Goal: Information Seeking & Learning: Find contact information

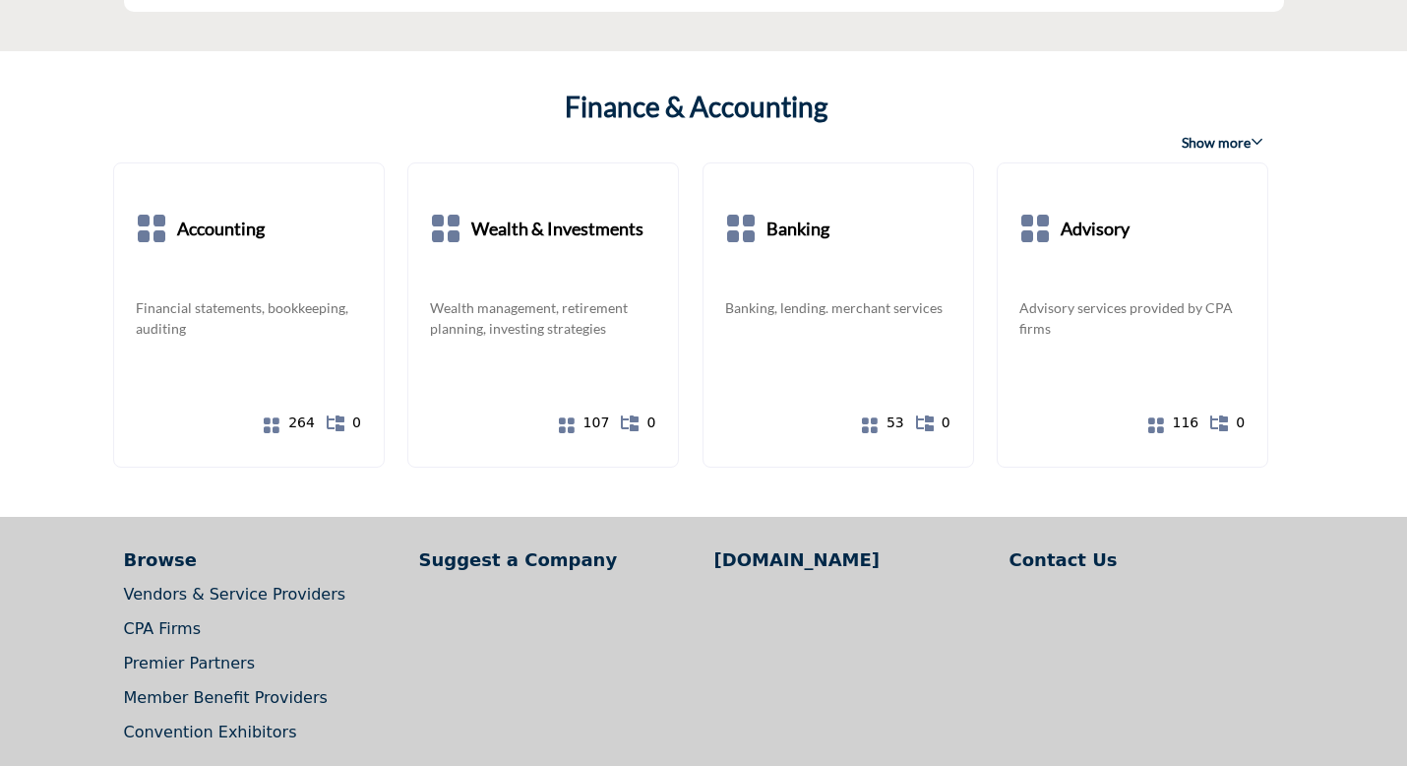
scroll to position [3705, 0]
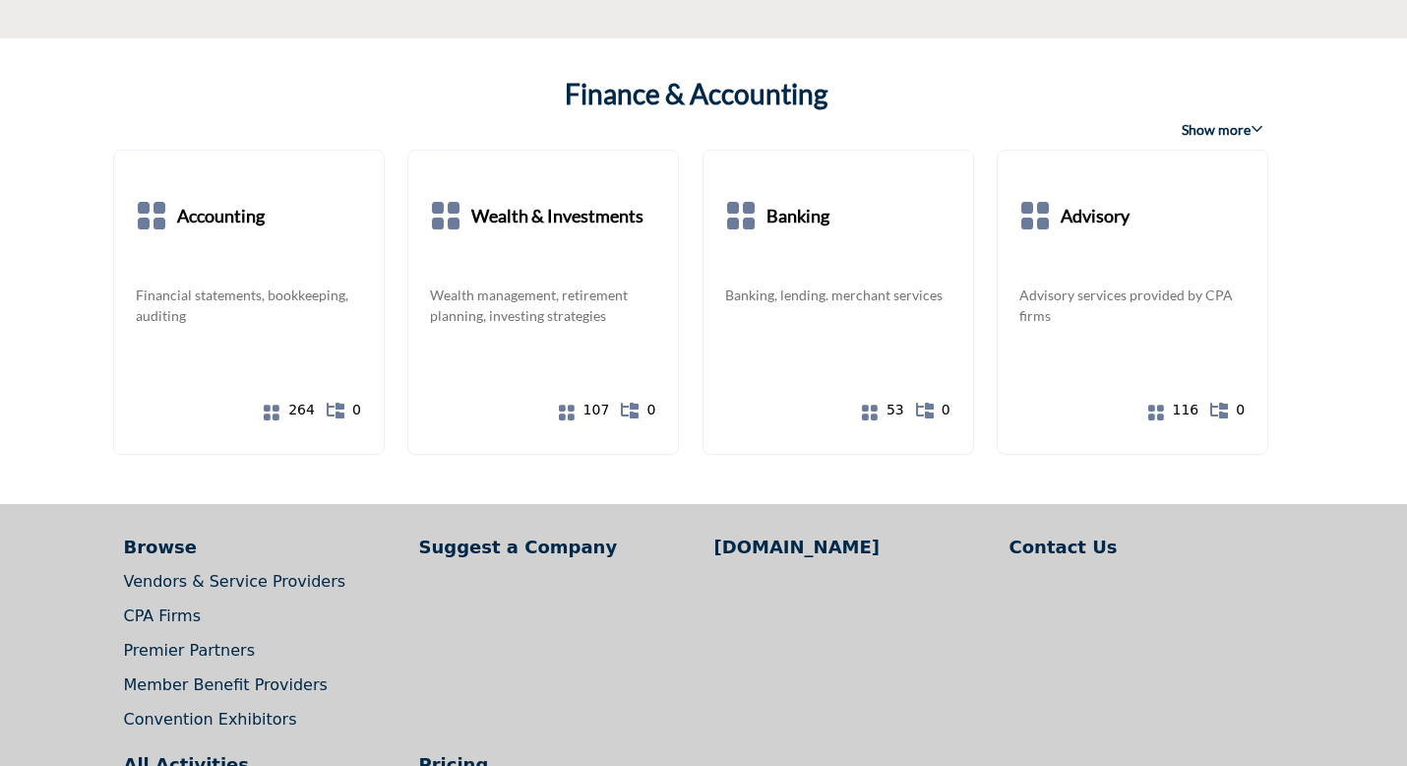
click at [1247, 120] on span "Show more" at bounding box center [1223, 130] width 82 height 20
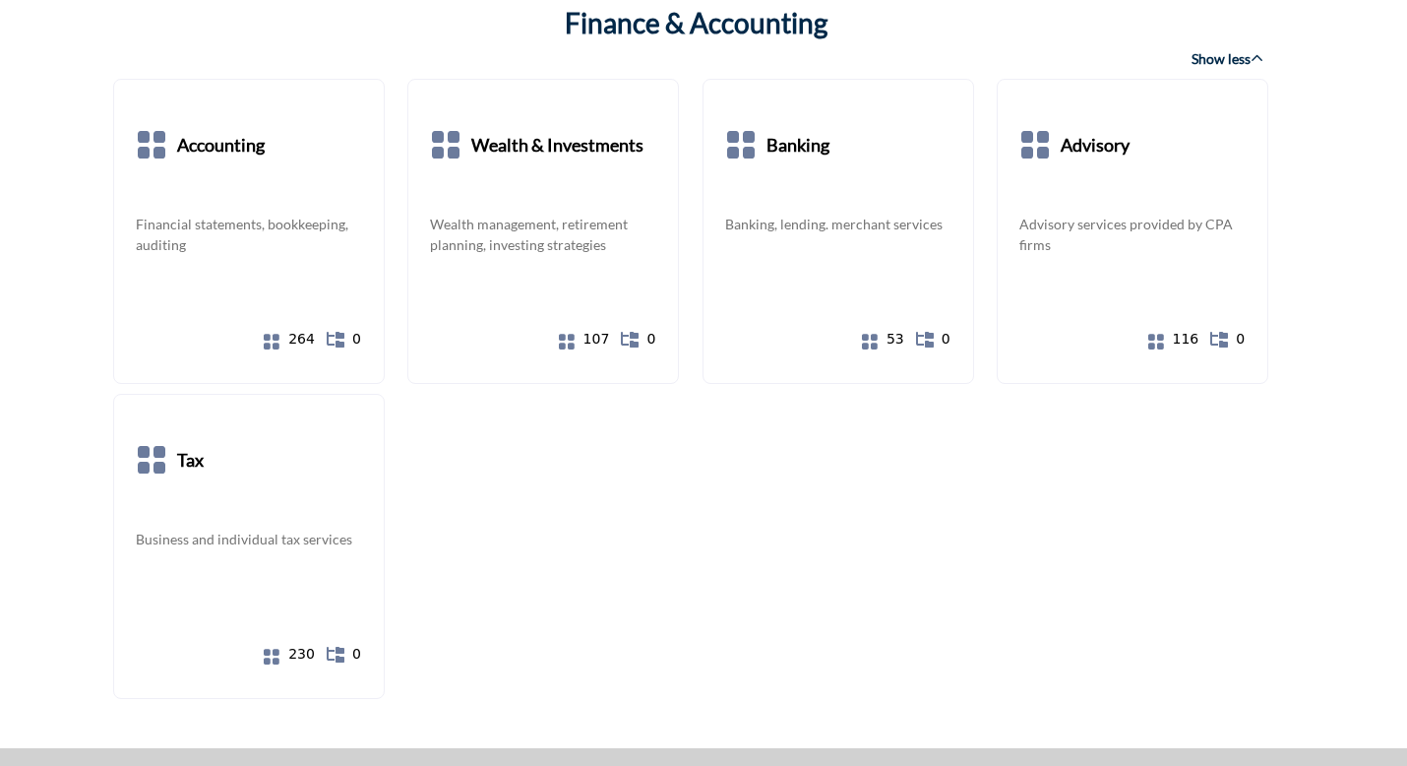
scroll to position [3770, 0]
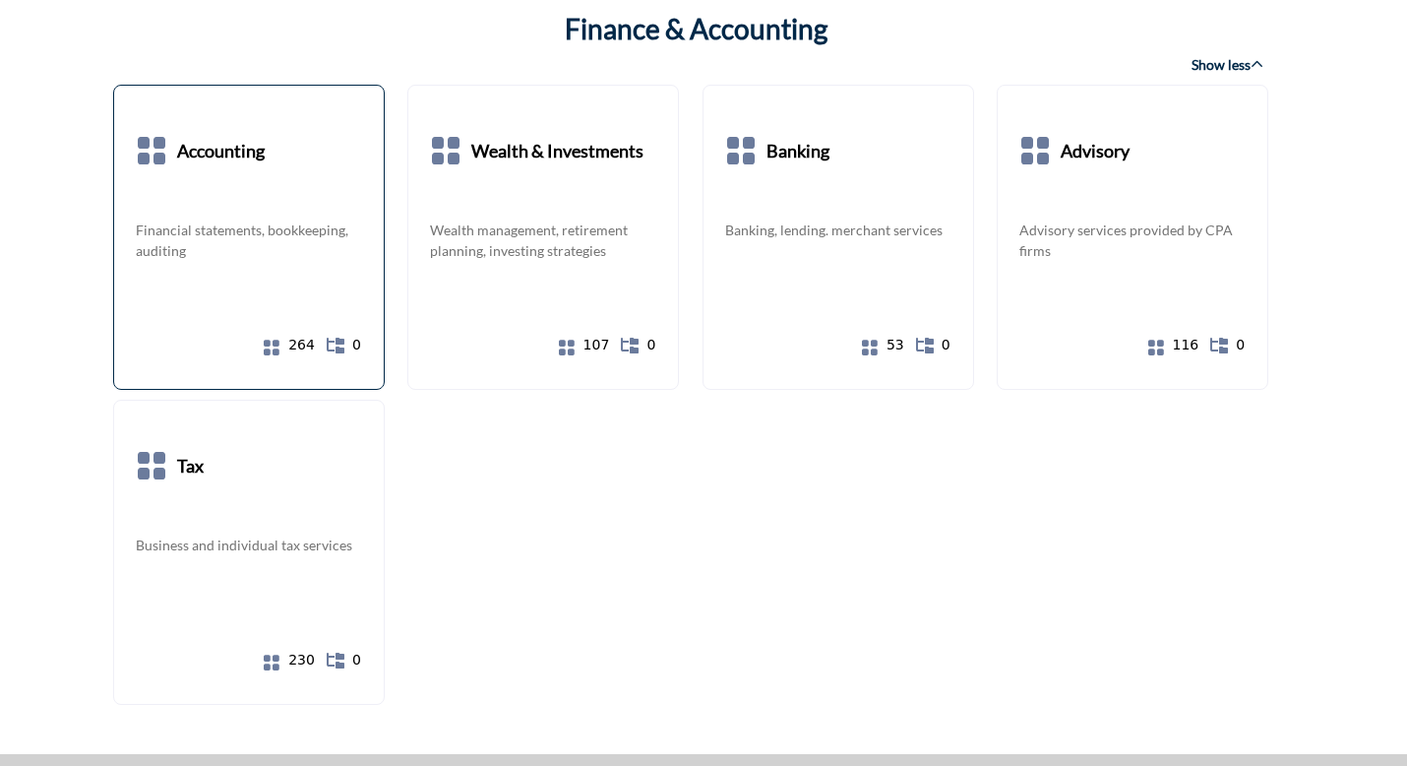
click at [275, 339] on icon at bounding box center [272, 348] width 18 height 18
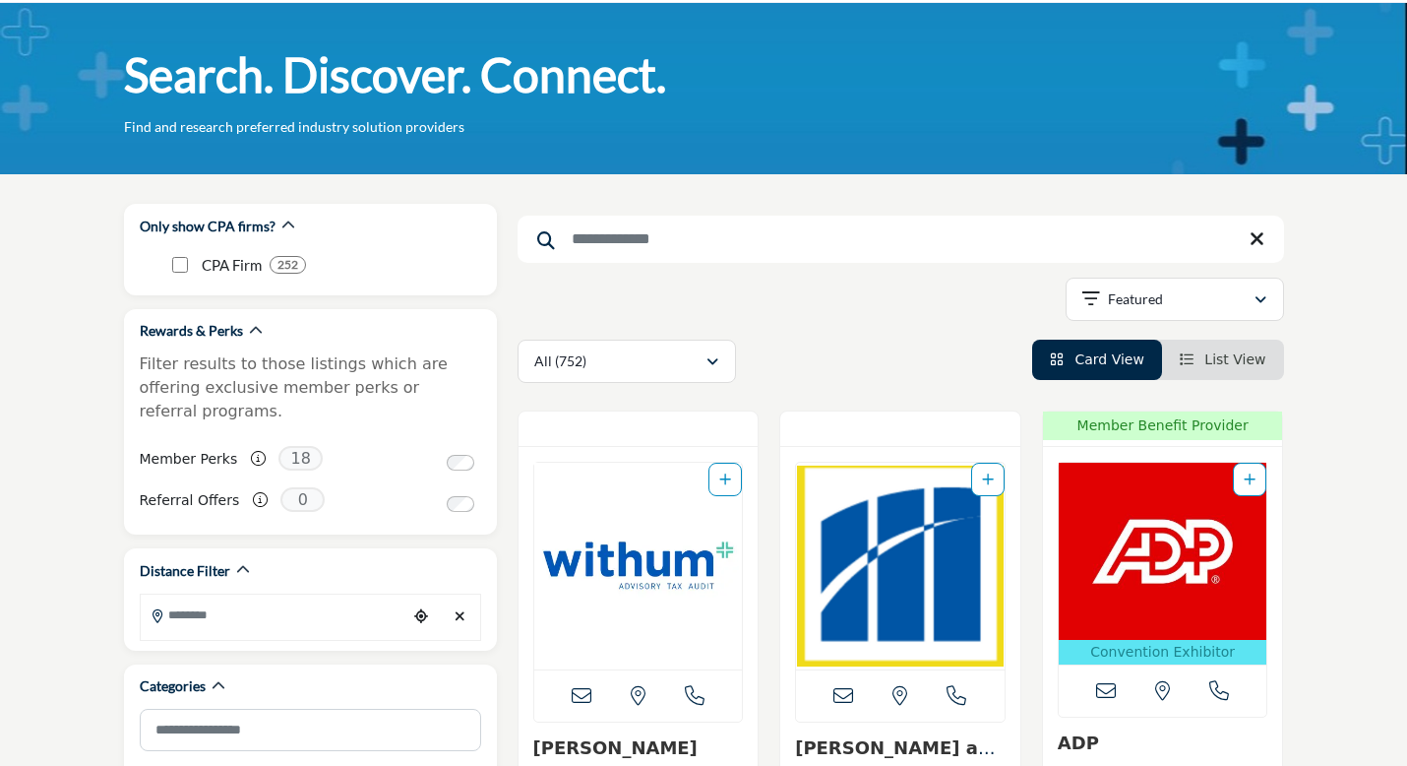
scroll to position [66, 0]
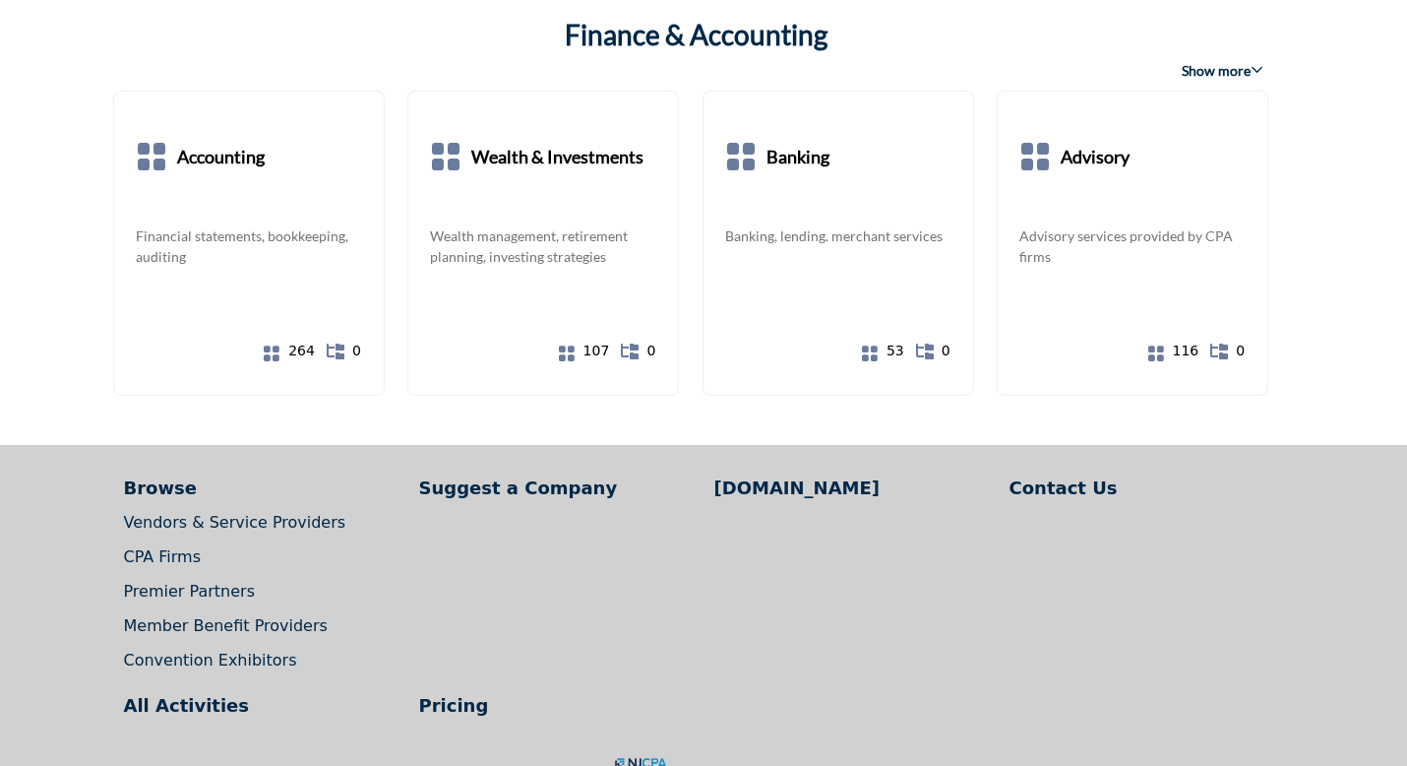
scroll to position [3770, 0]
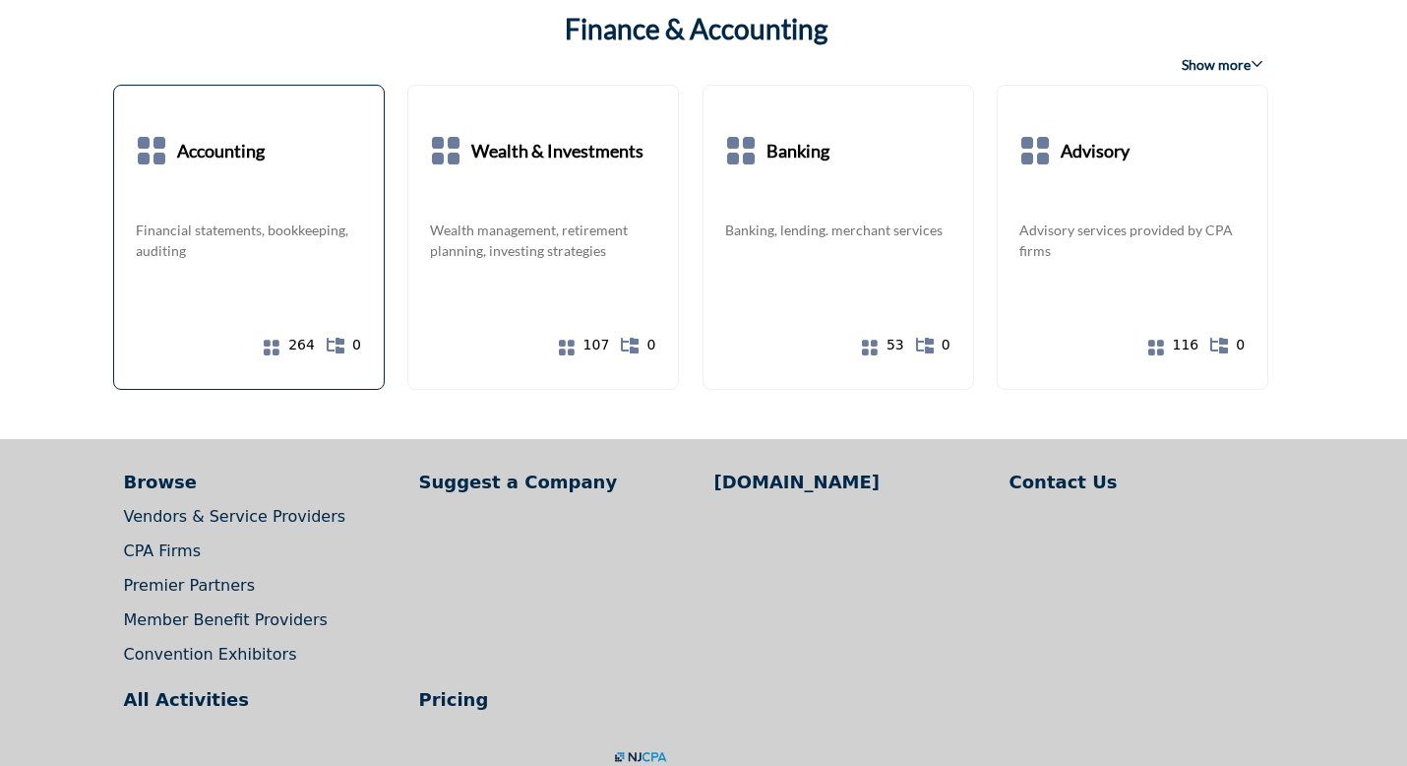
click at [177, 219] on p "Financial statements, bookkeeping, auditing" at bounding box center [249, 239] width 226 height 41
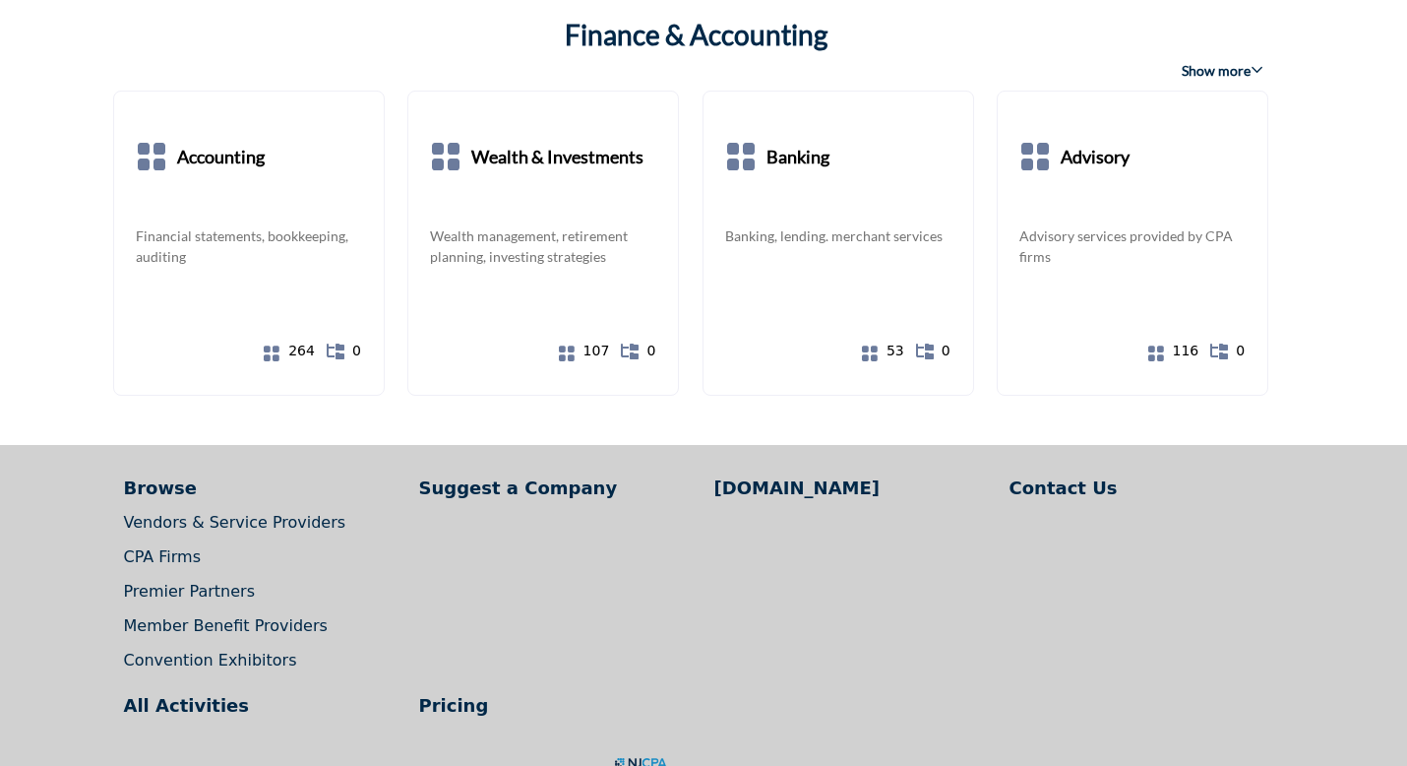
scroll to position [3770, 0]
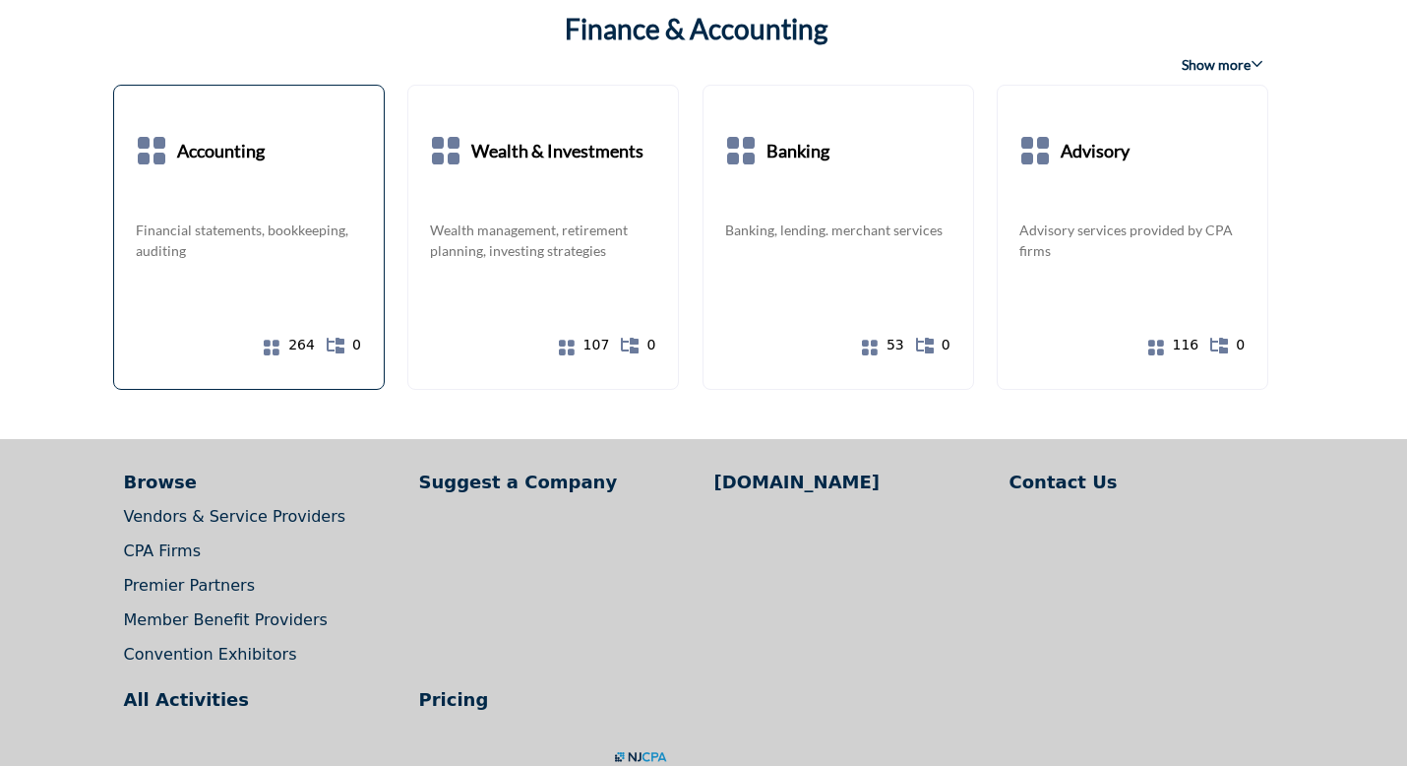
click at [282, 330] on link "Show All 264 Companies 264" at bounding box center [298, 345] width 34 height 34
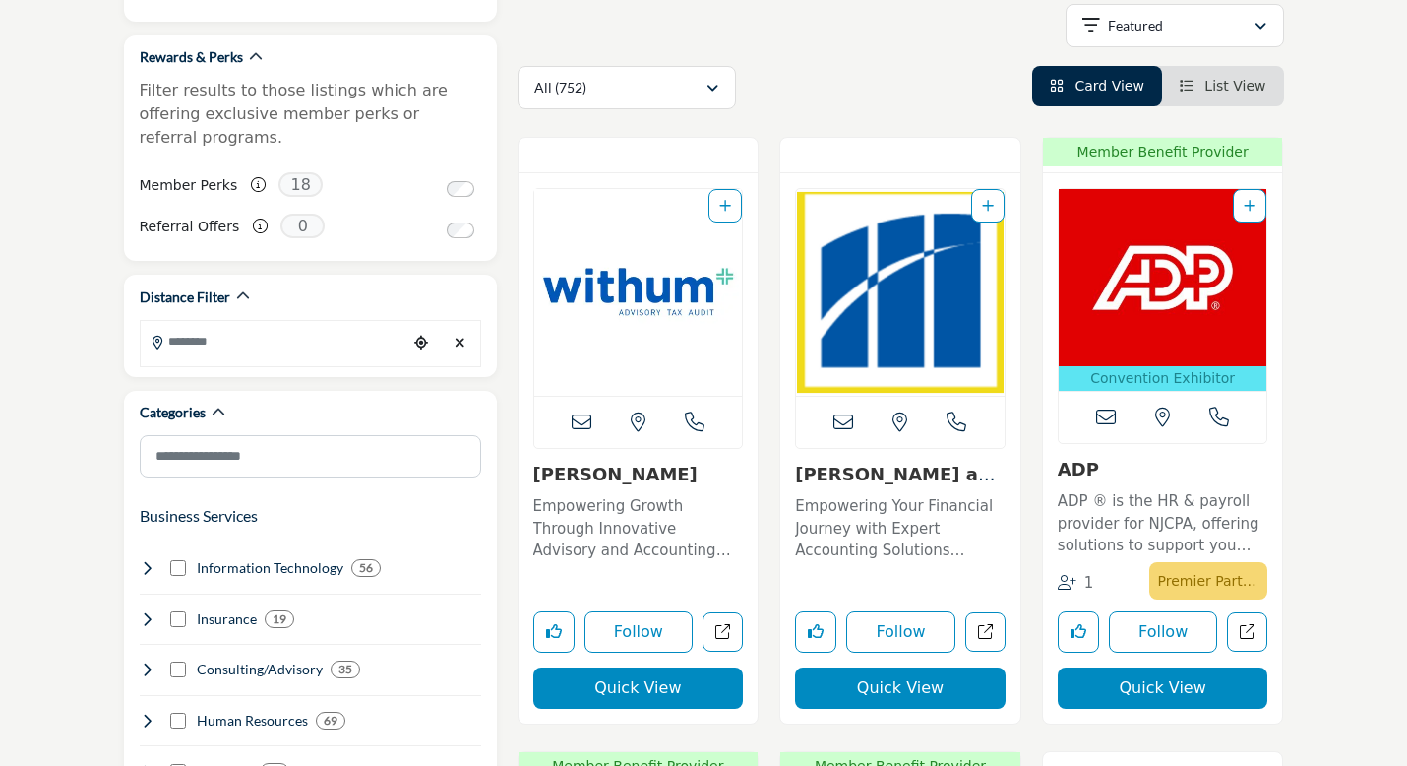
scroll to position [338, 0]
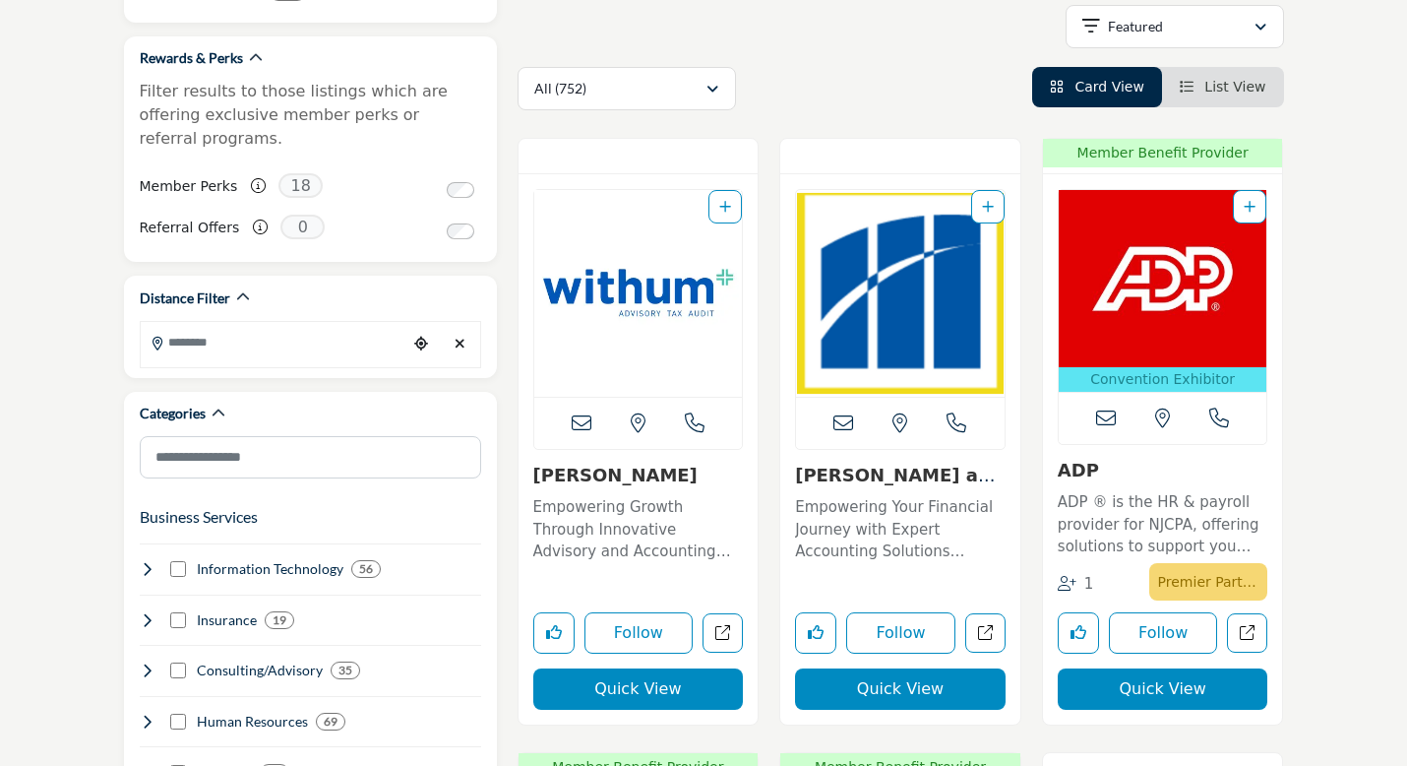
click at [1223, 87] on span "List View" at bounding box center [1235, 87] width 61 height 16
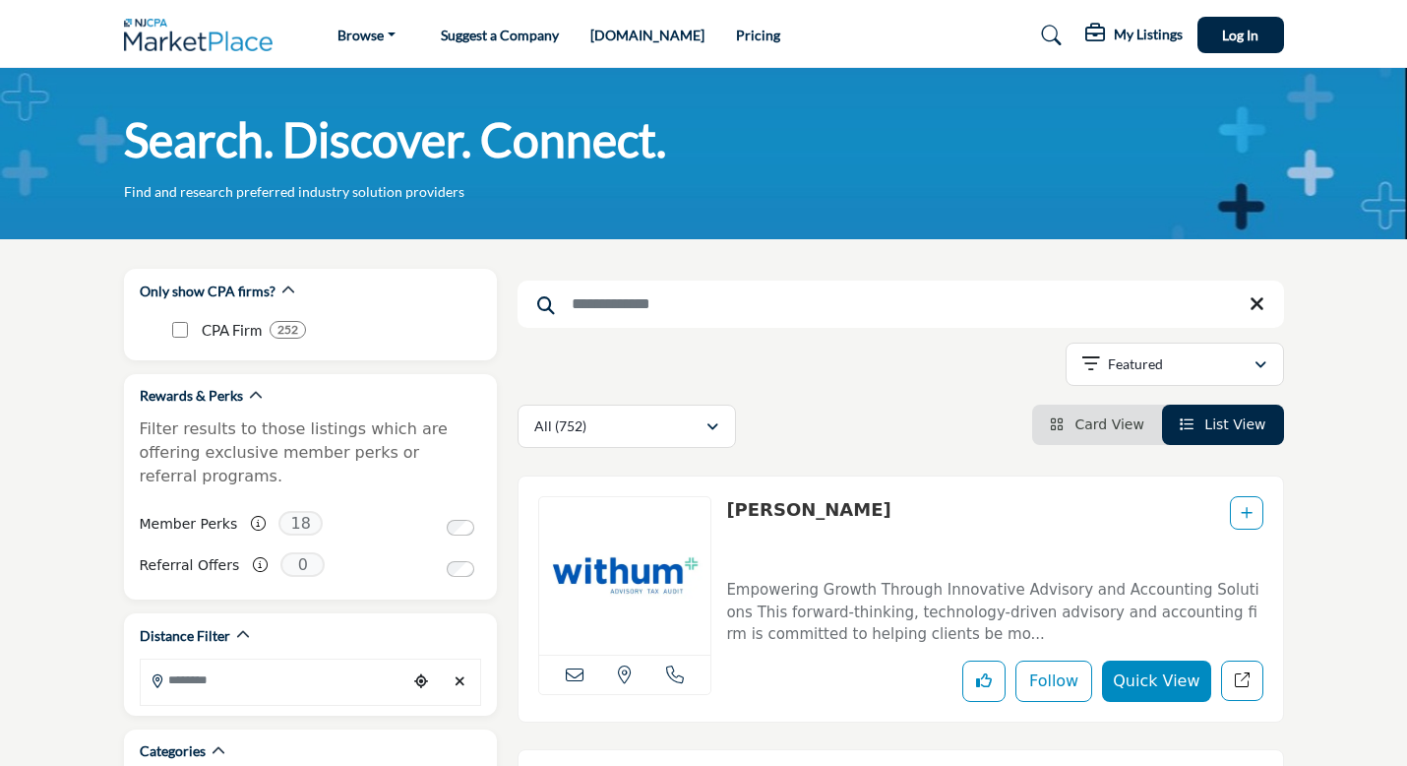
click at [1052, 33] on icon at bounding box center [1052, 36] width 20 height 20
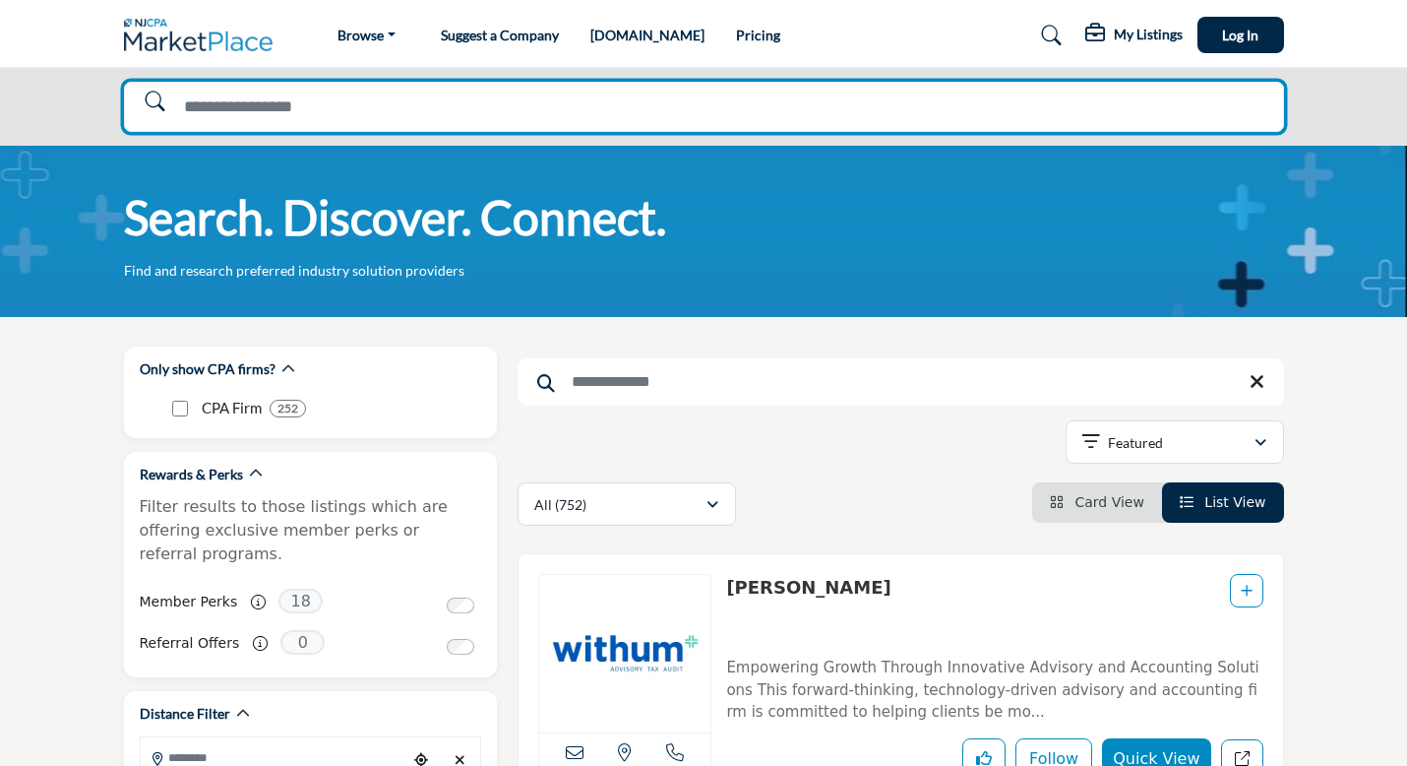
click at [757, 100] on input "Search Solutions" at bounding box center [704, 107] width 1160 height 50
type input "******"
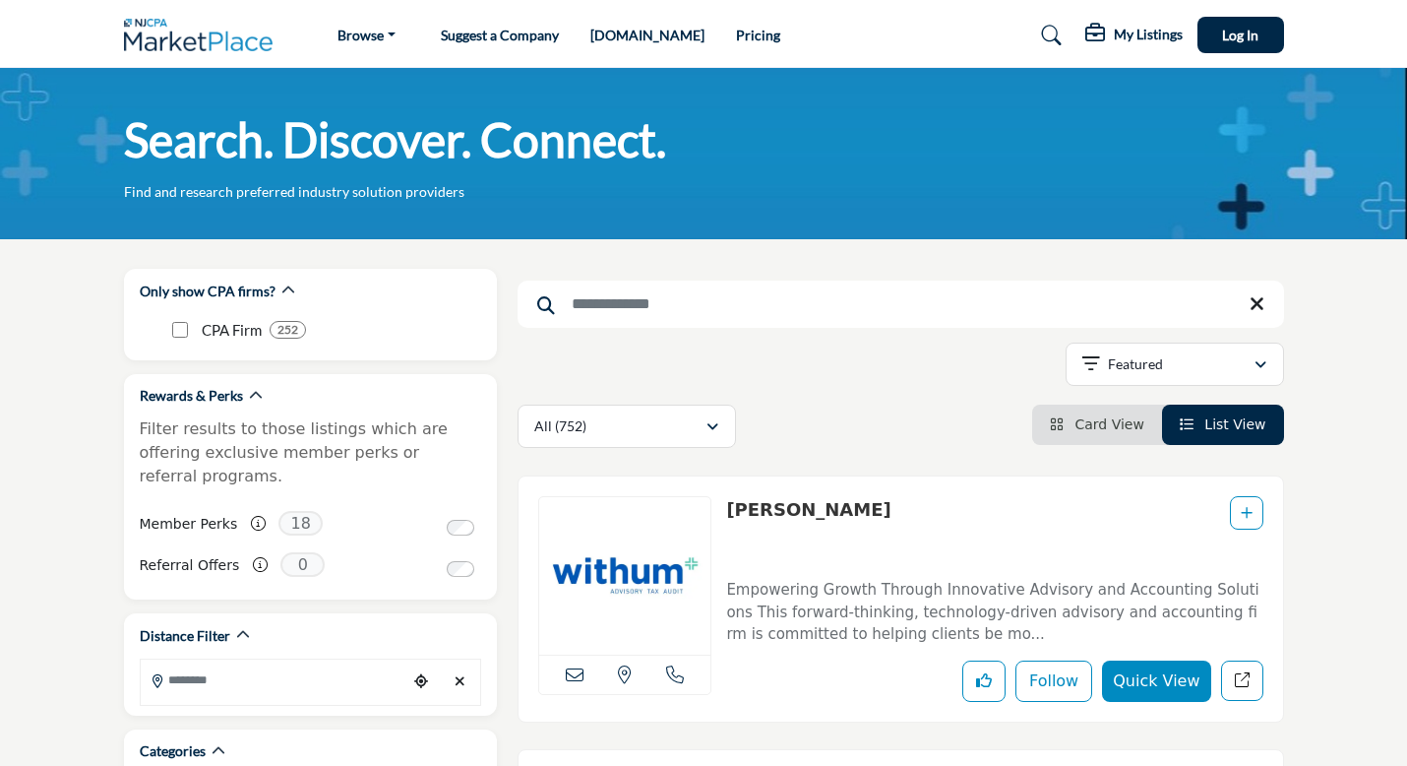
click at [1049, 35] on icon at bounding box center [1052, 36] width 20 height 20
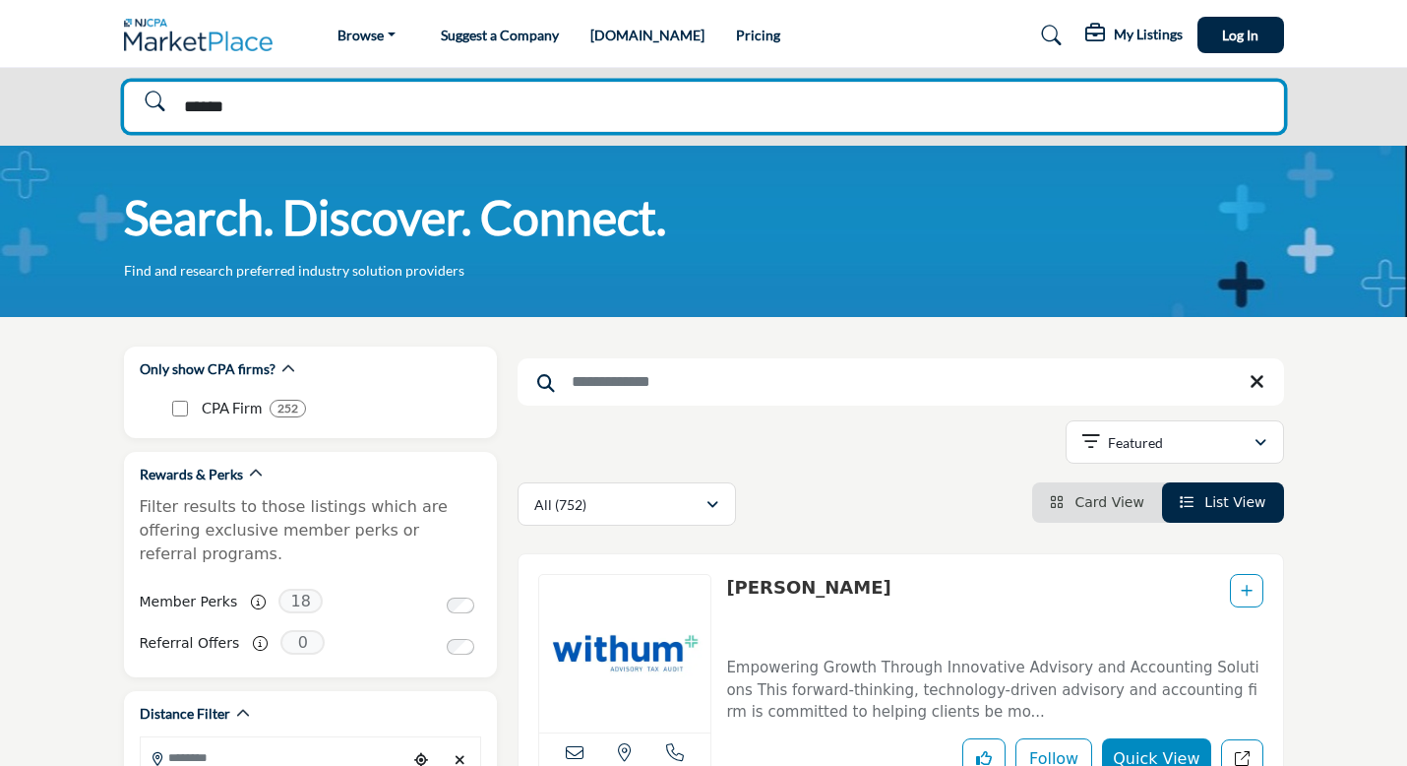
drag, startPoint x: 179, startPoint y: 108, endPoint x: 251, endPoint y: 102, distance: 72.1
click at [251, 101] on input "******" at bounding box center [704, 107] width 1160 height 50
type input "********"
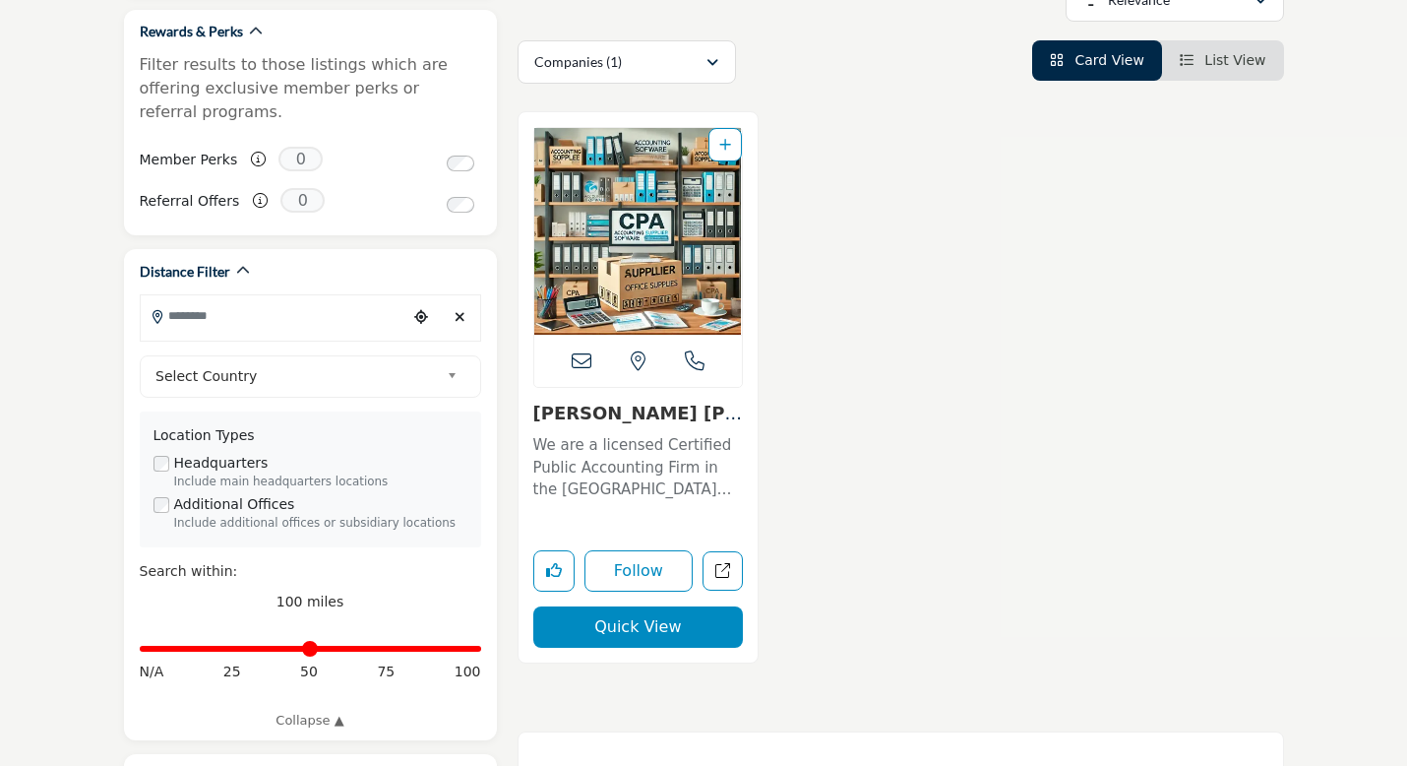
scroll to position [393, 0]
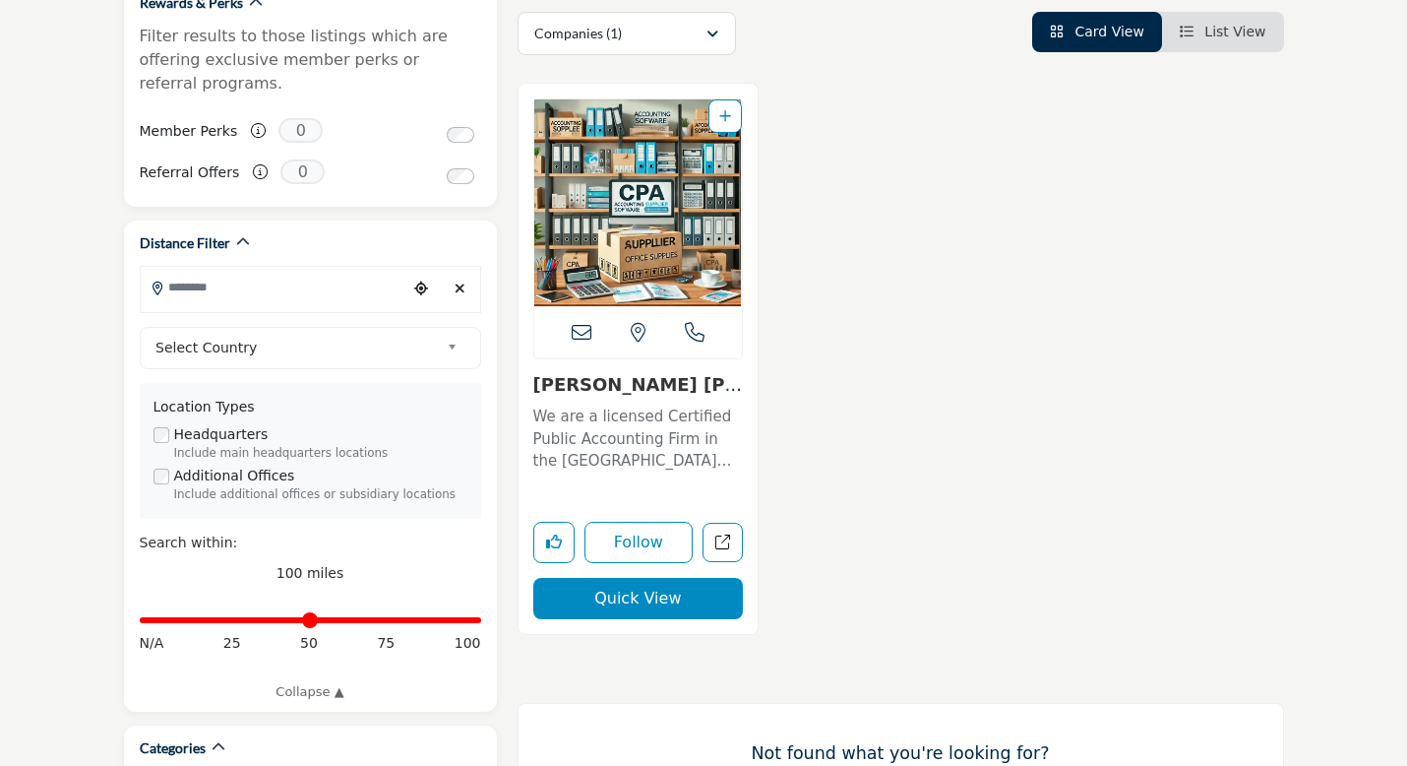
click at [623, 605] on button "Quick View" at bounding box center [638, 598] width 211 height 41
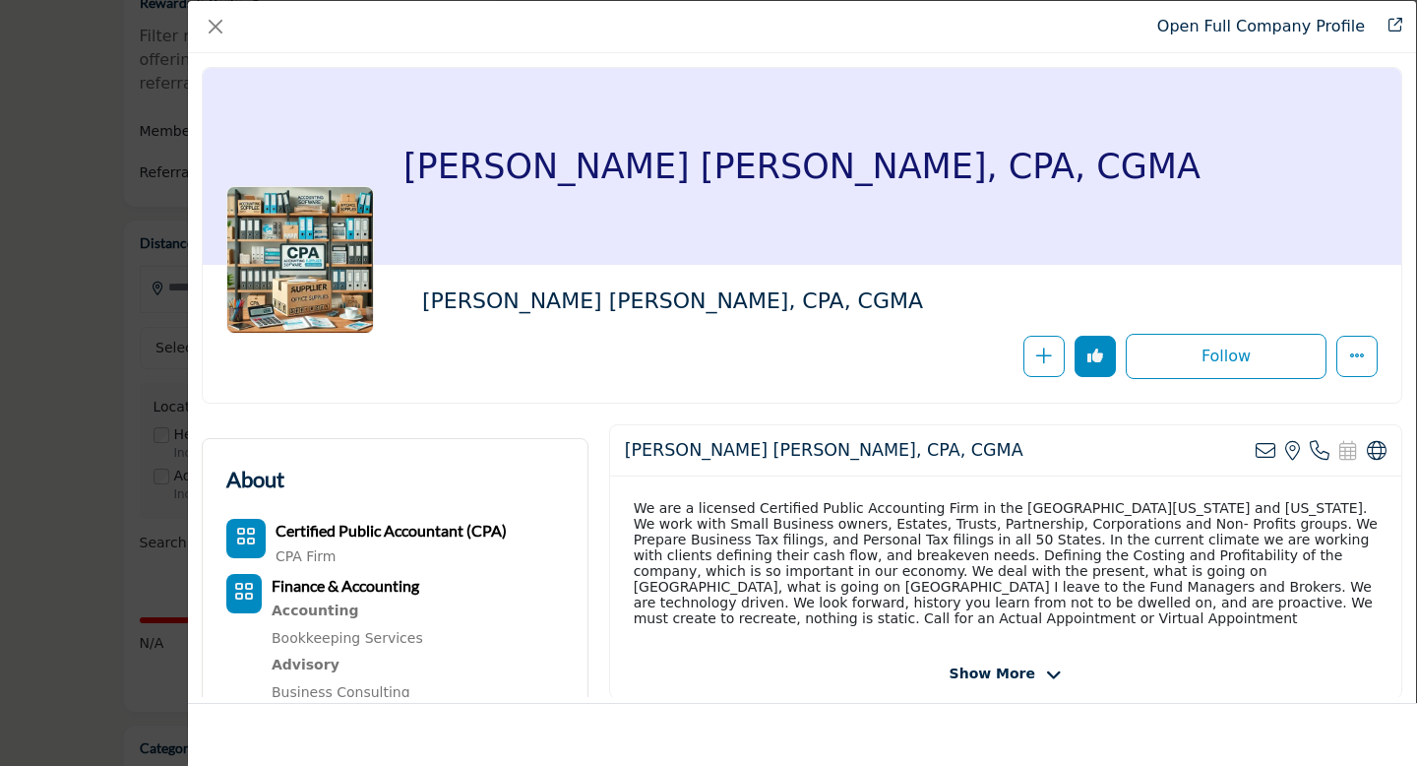
click at [1050, 663] on div "Show More" at bounding box center [1005, 673] width 791 height 21
click at [1046, 666] on icon "Company Data Modal" at bounding box center [1054, 675] width 16 height 18
click at [211, 24] on button "Close" at bounding box center [216, 27] width 28 height 28
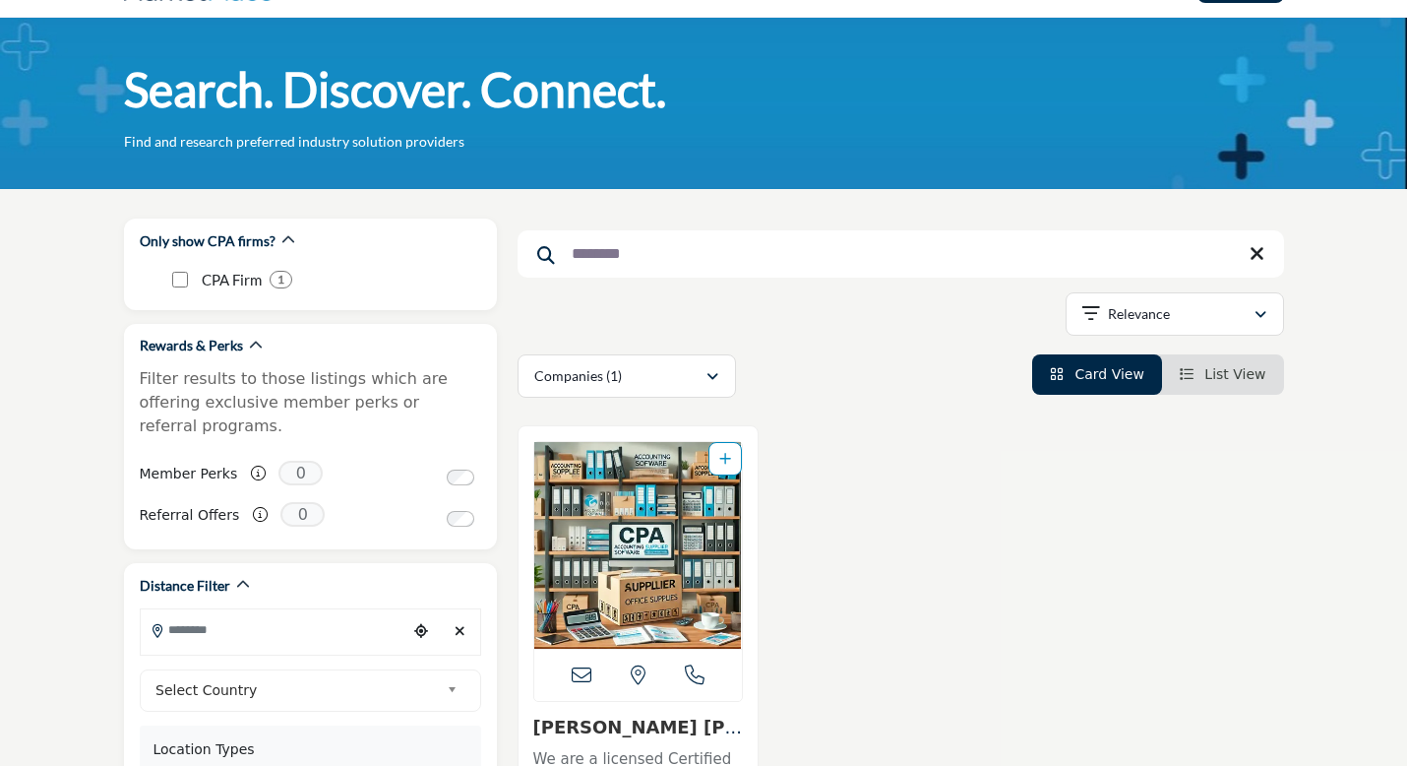
scroll to position [0, 0]
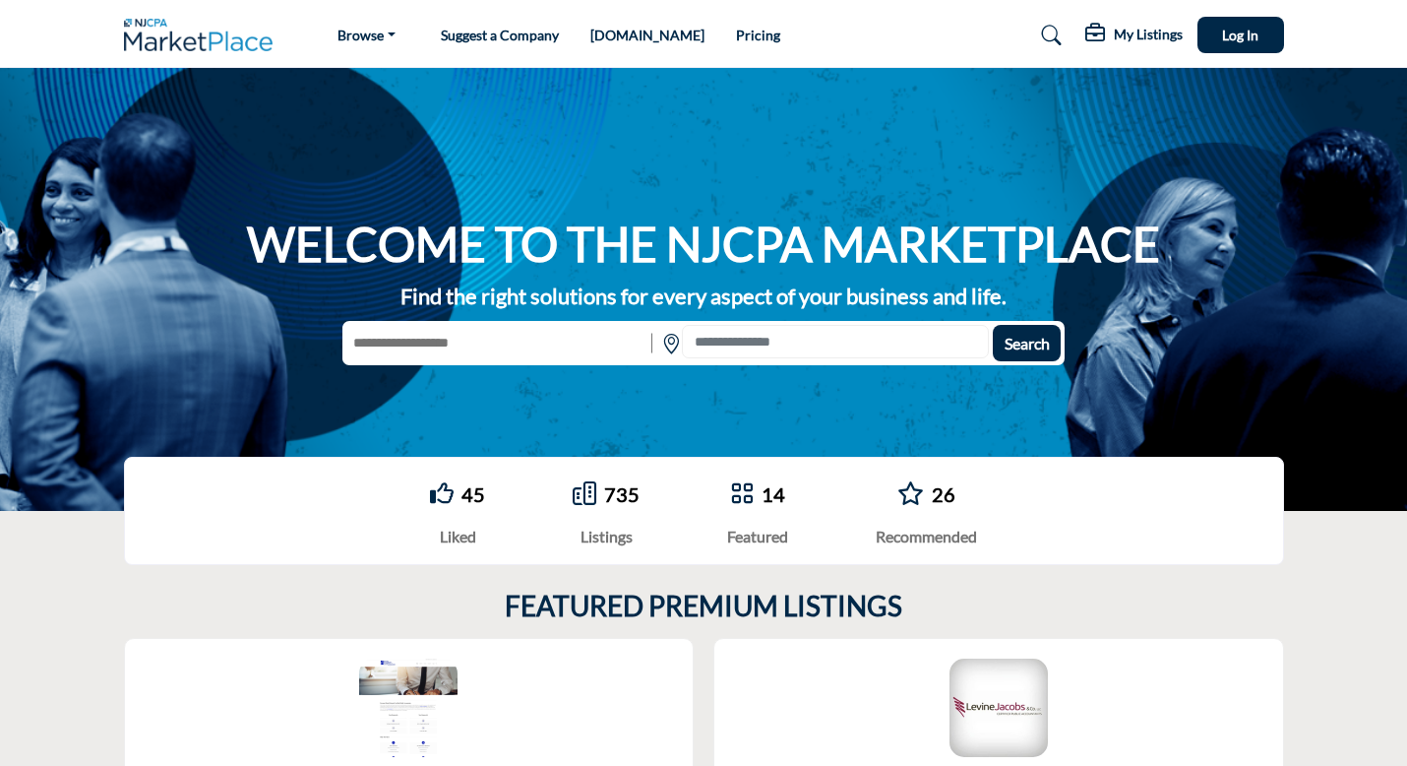
click at [410, 346] on input "text" at bounding box center [494, 343] width 304 height 36
type input "**********"
click at [993, 325] on button "Search" at bounding box center [1027, 343] width 68 height 36
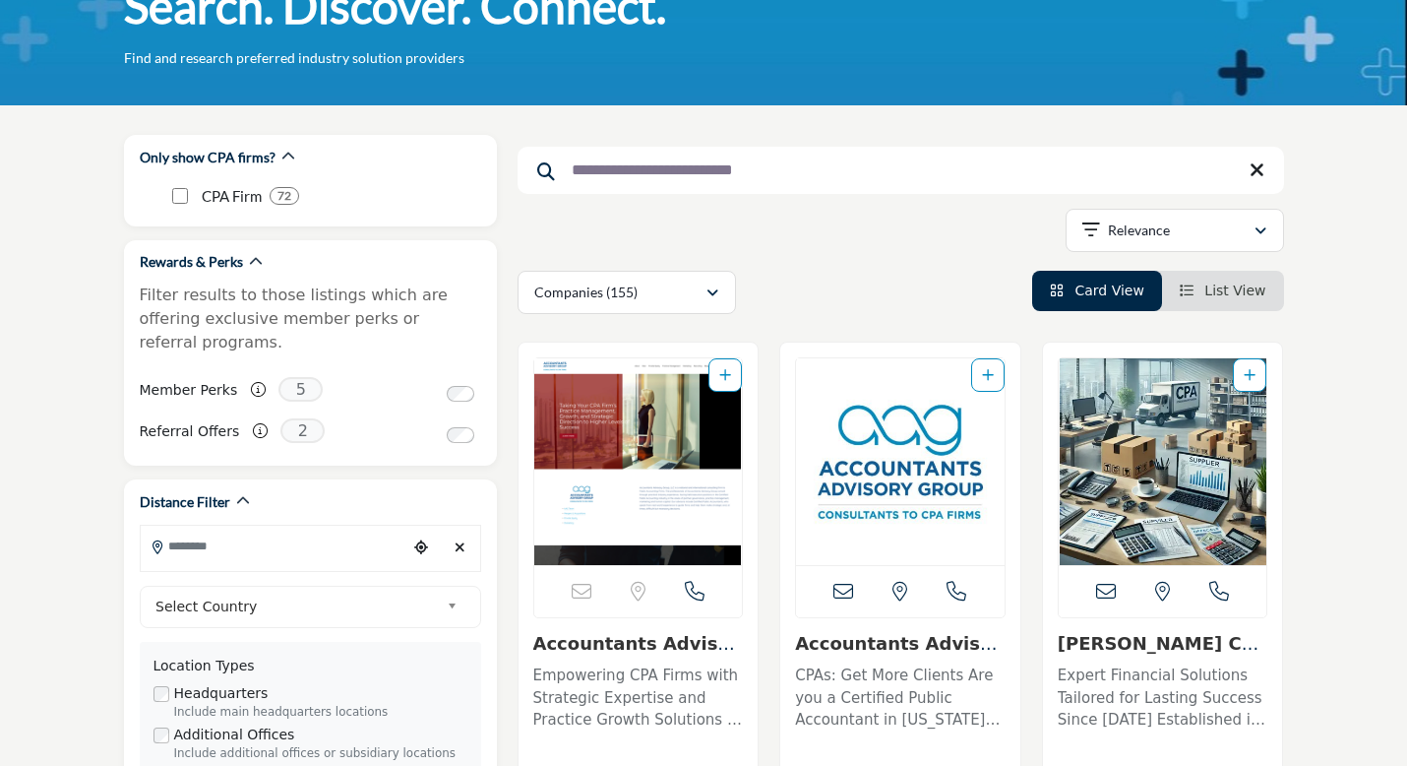
scroll to position [131, 0]
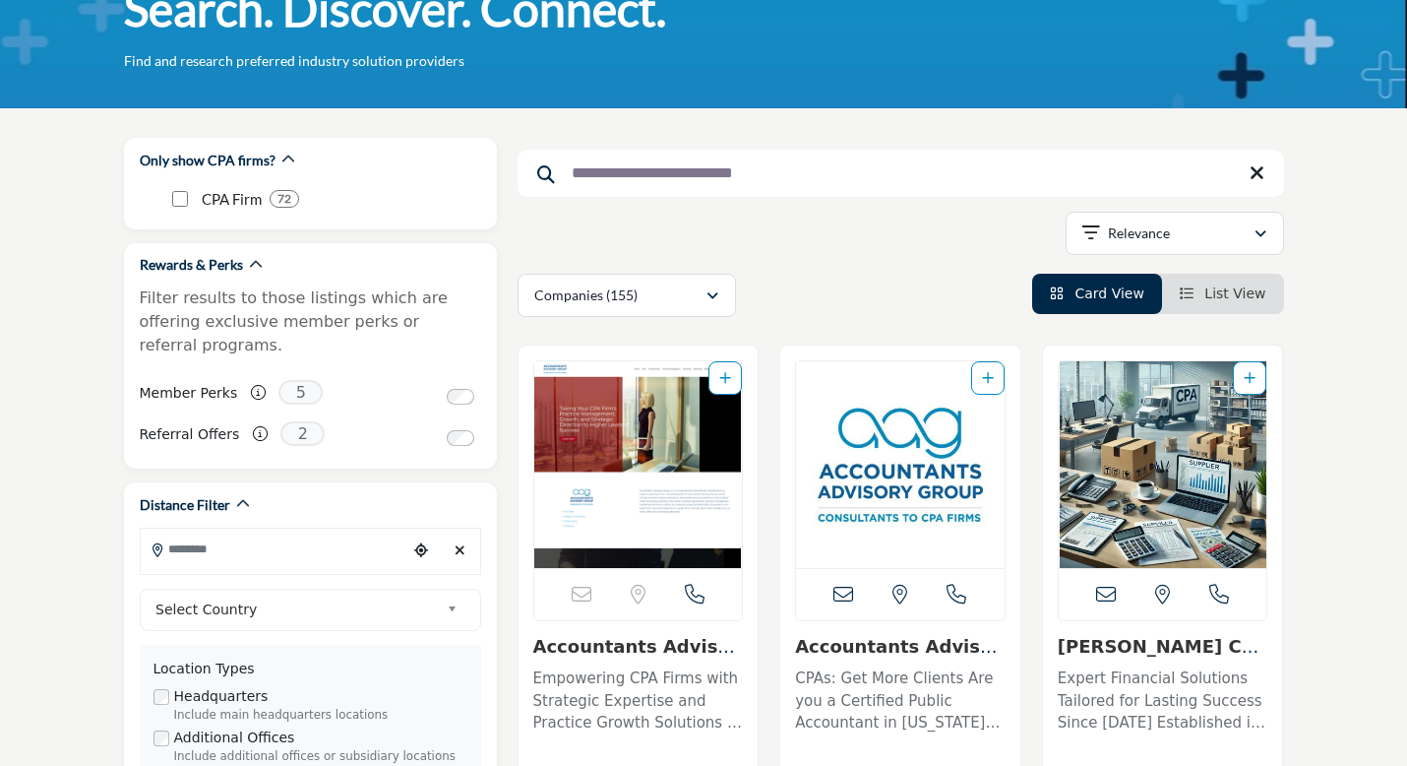
click at [692, 169] on input "**********" at bounding box center [901, 173] width 767 height 47
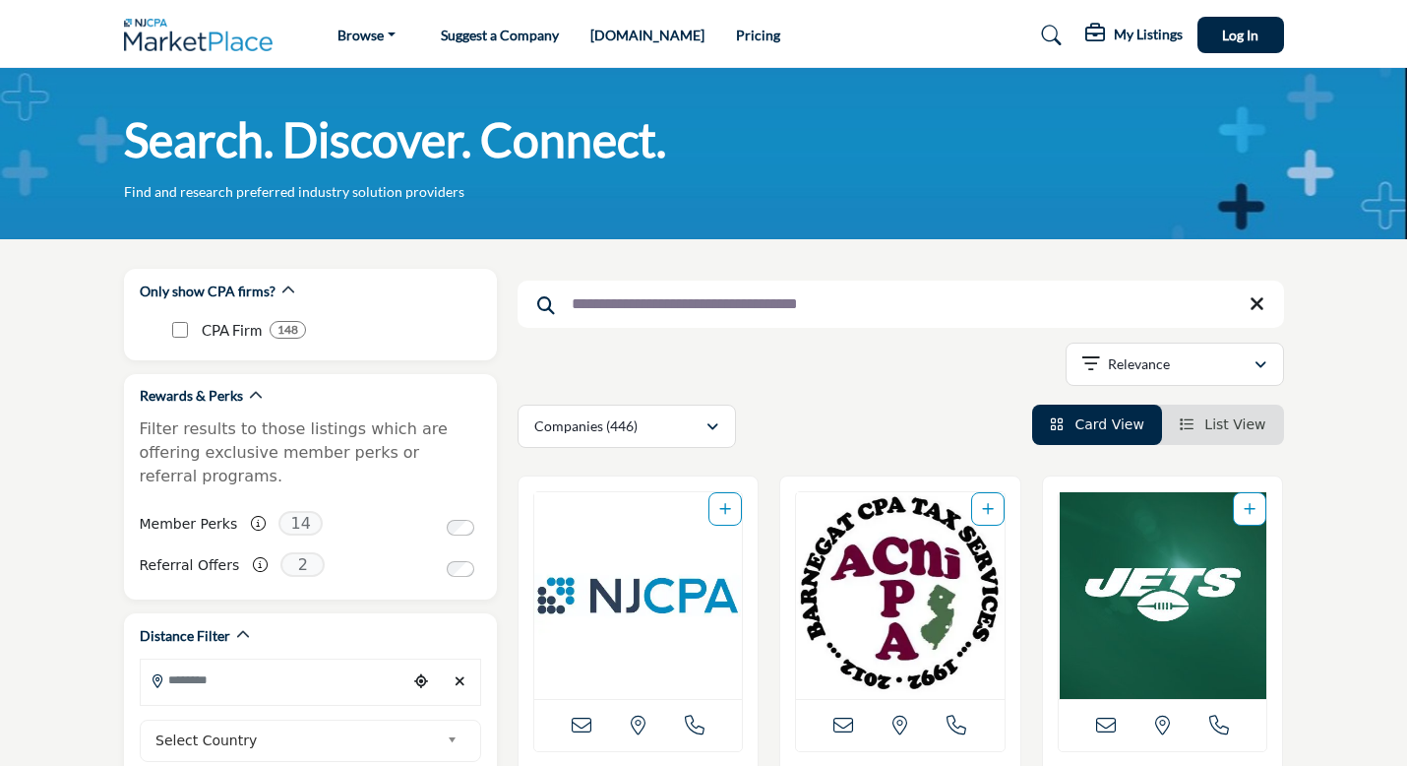
click at [691, 302] on input "**********" at bounding box center [901, 303] width 767 height 47
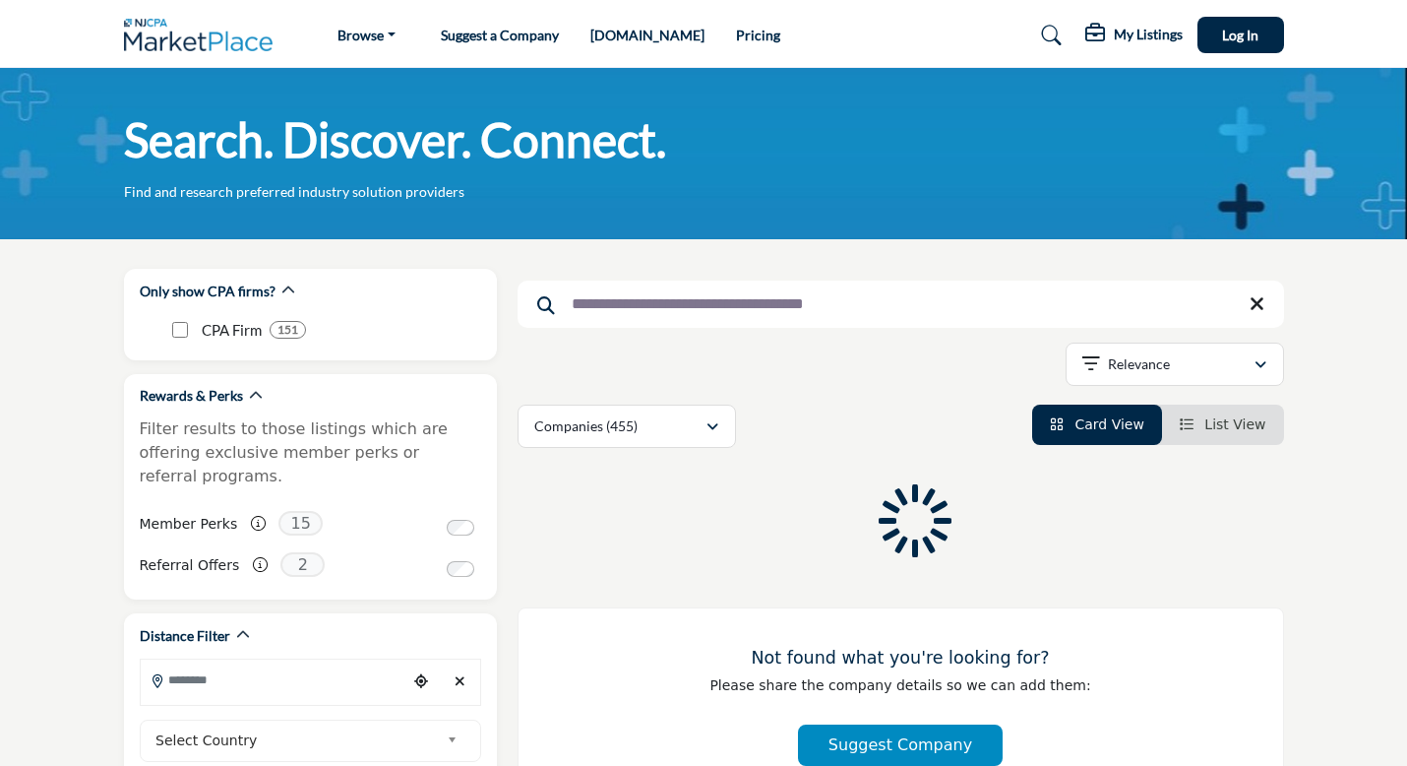
type input "**********"
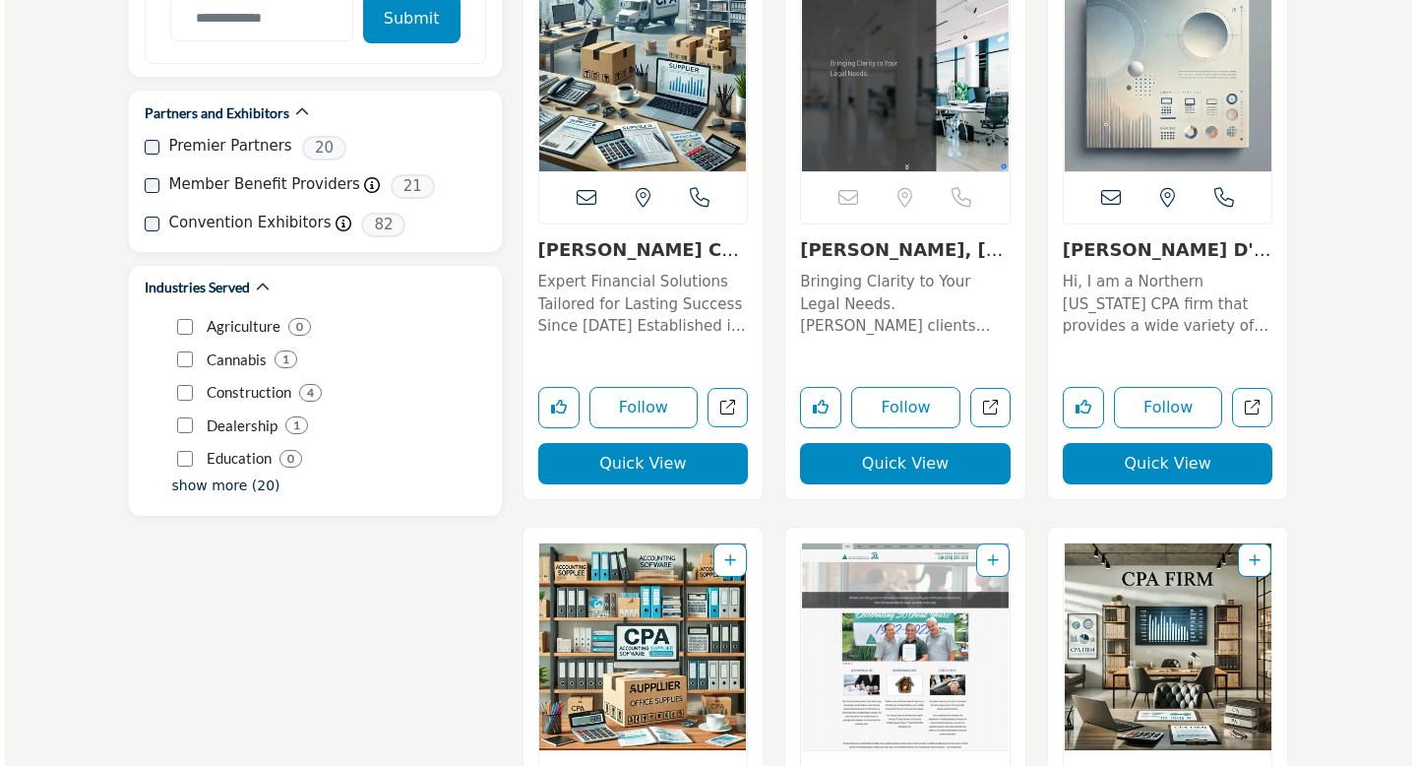
scroll to position [2850, 0]
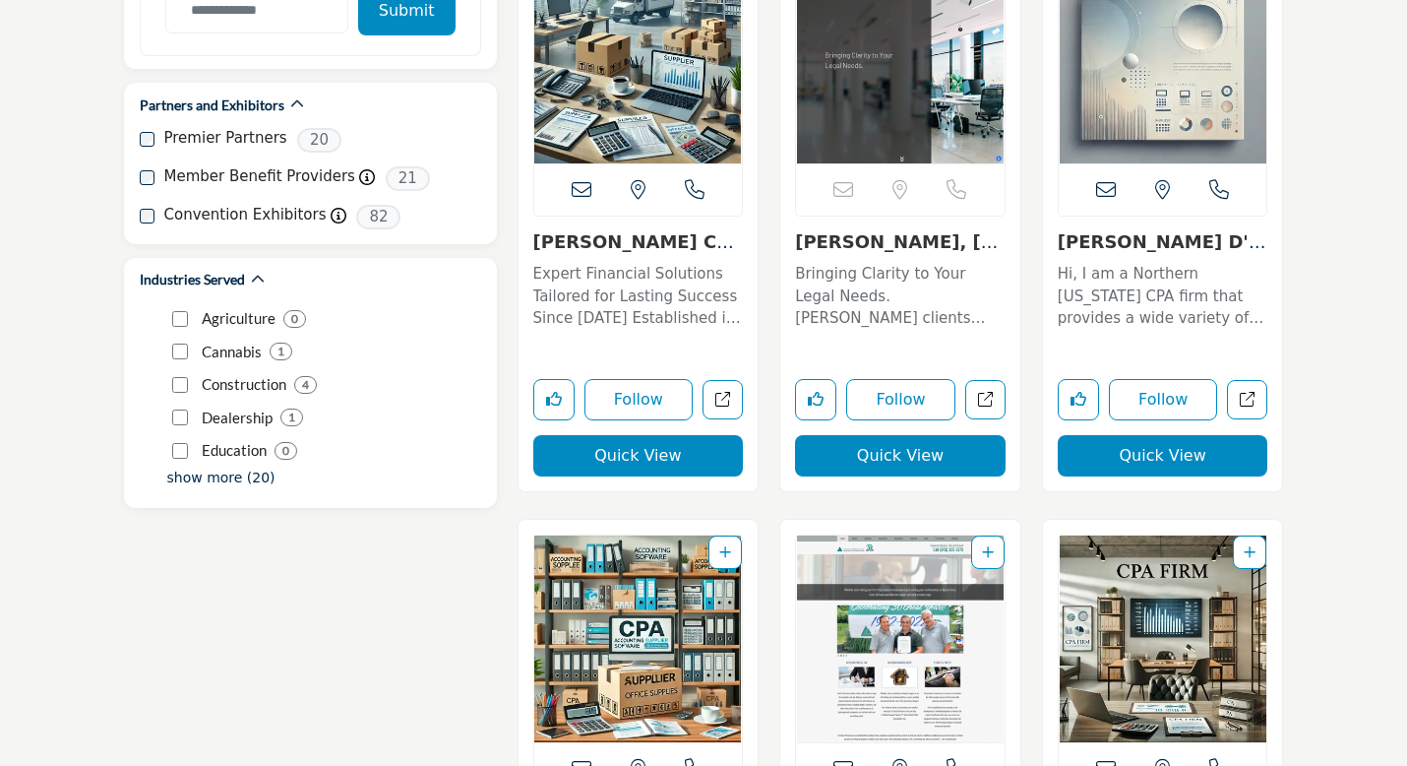
click at [610, 452] on button "Quick View" at bounding box center [638, 455] width 211 height 41
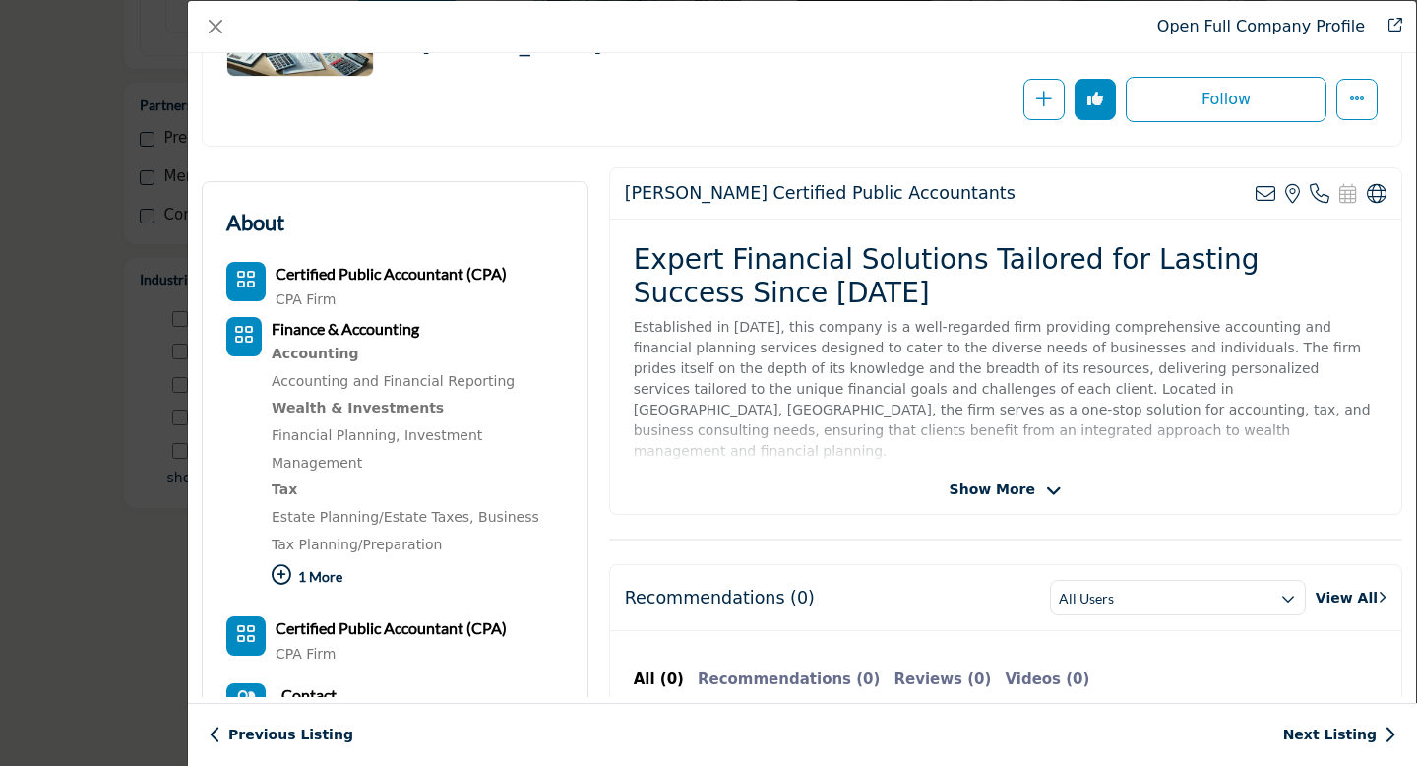
scroll to position [258, 0]
click at [1046, 492] on icon "Company Data Modal" at bounding box center [1054, 490] width 16 height 18
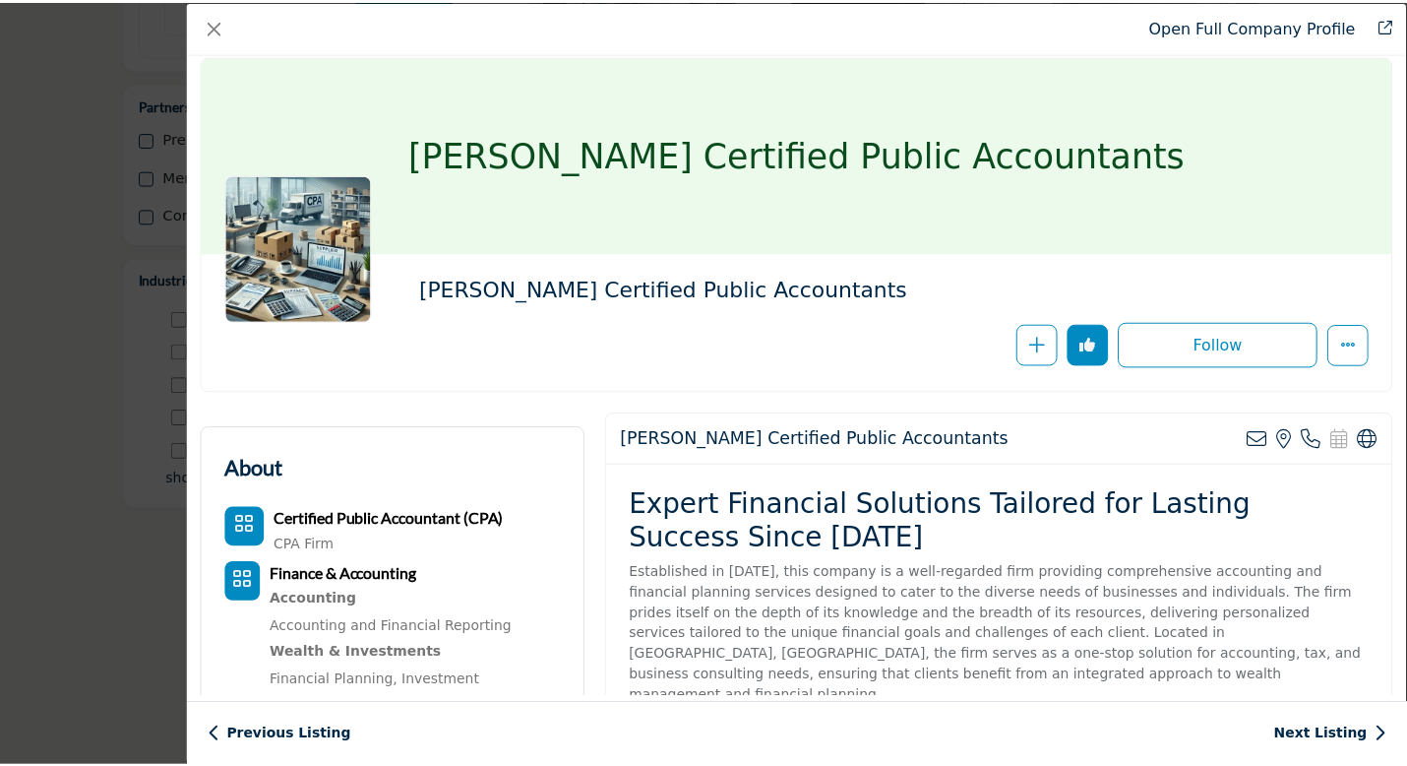
scroll to position [0, 0]
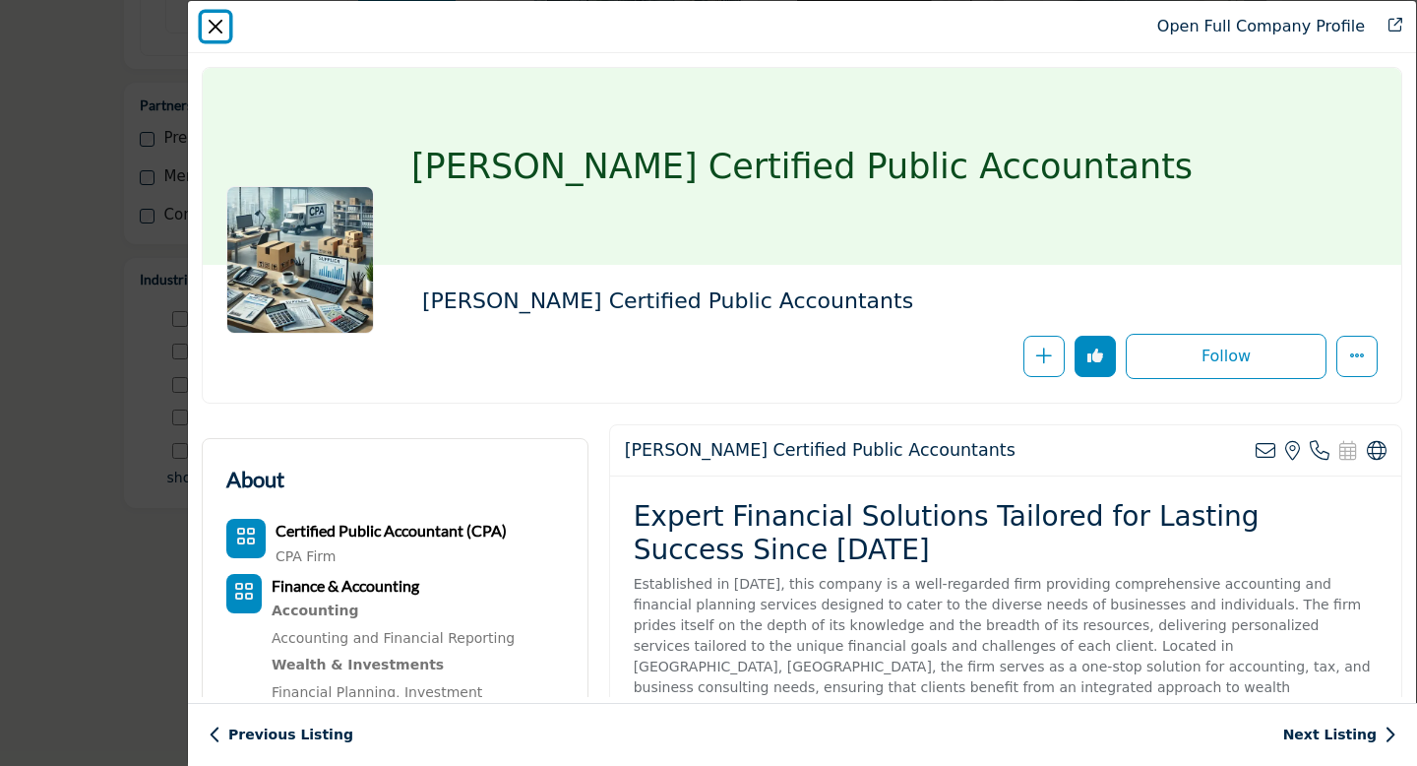
click at [216, 22] on button "Close" at bounding box center [216, 27] width 28 height 28
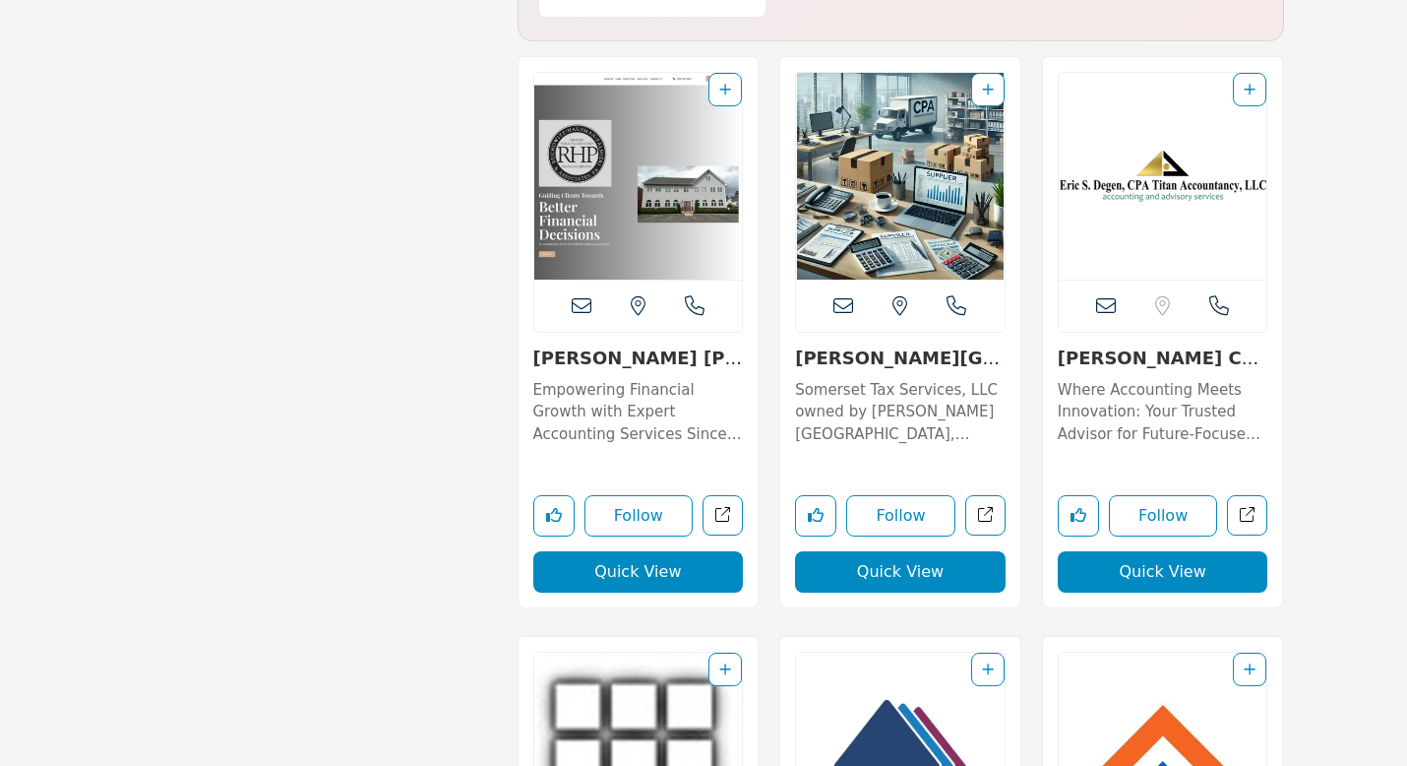
scroll to position [4949, 0]
